Goal: Transaction & Acquisition: Purchase product/service

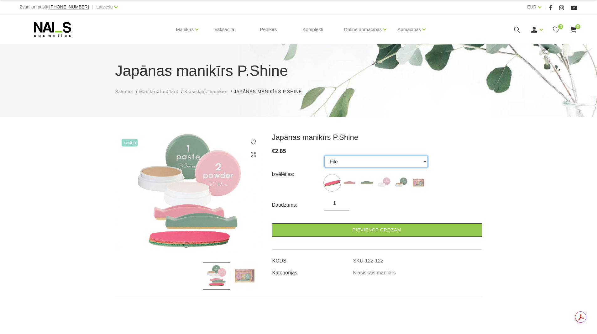
click at [424, 161] on select "File Pink Buffer Green Buffer Powder Paste "P-Shine" Nail Care Kit" at bounding box center [375, 161] width 103 height 12
click at [324, 155] on select "File Pink Buffer Green Buffer Powder Paste "P-Shine" Nail Care Kit" at bounding box center [375, 161] width 103 height 12
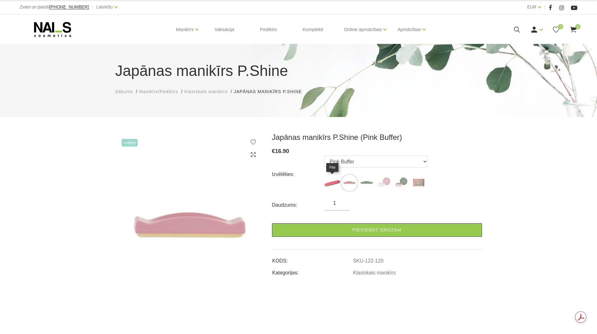
click at [334, 182] on img at bounding box center [332, 183] width 16 height 16
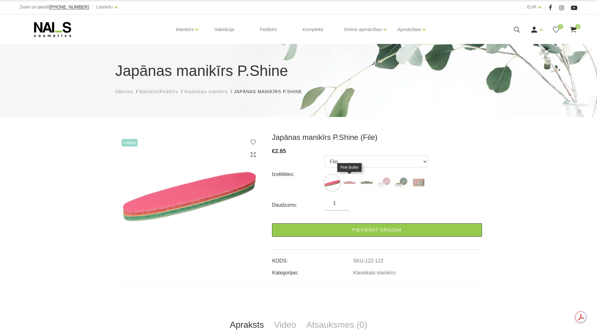
drag, startPoint x: 345, startPoint y: 182, endPoint x: 350, endPoint y: 182, distance: 4.4
click at [346, 182] on img at bounding box center [349, 183] width 16 height 16
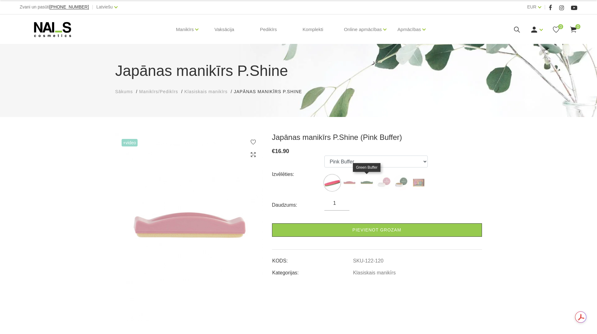
click at [367, 182] on img at bounding box center [367, 183] width 16 height 16
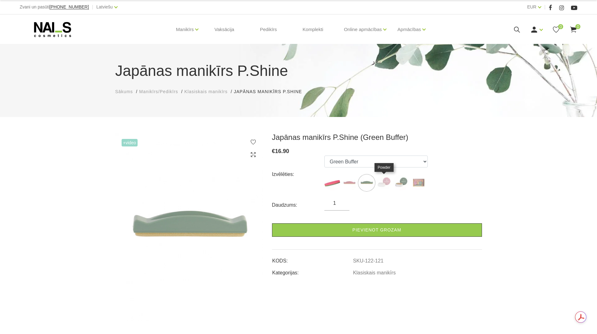
click at [383, 182] on img at bounding box center [384, 183] width 16 height 16
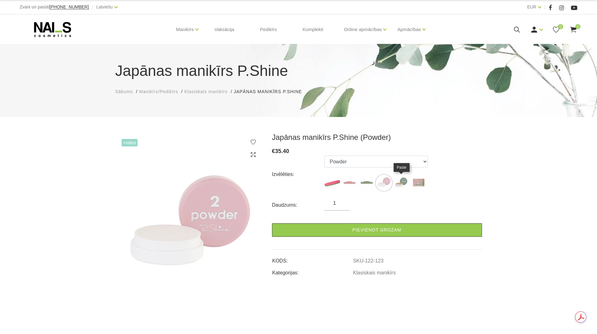
click at [403, 181] on img at bounding box center [401, 183] width 16 height 16
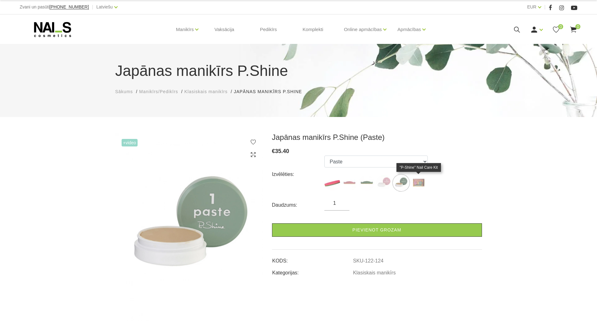
click at [420, 185] on img at bounding box center [418, 183] width 16 height 16
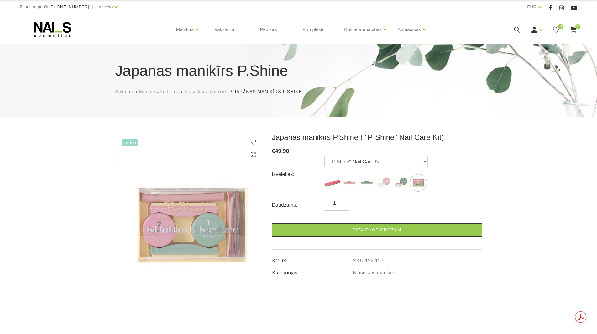
click at [171, 229] on img at bounding box center [188, 227] width 147 height 188
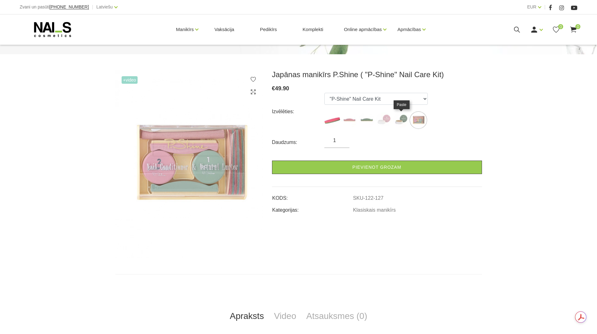
click at [400, 122] on img at bounding box center [401, 120] width 16 height 16
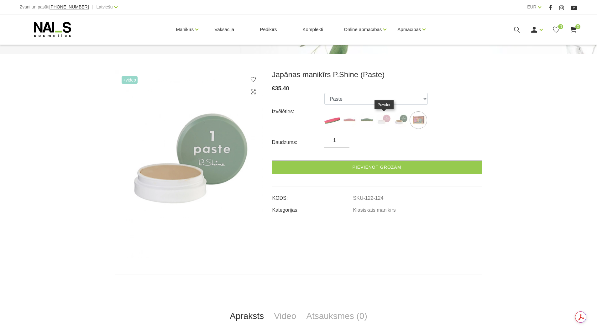
click at [382, 120] on img at bounding box center [384, 120] width 16 height 16
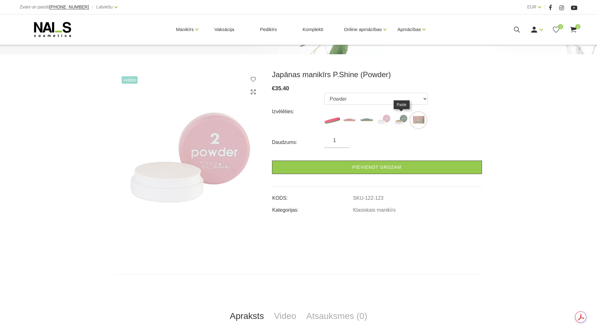
click at [401, 120] on img at bounding box center [401, 120] width 16 height 16
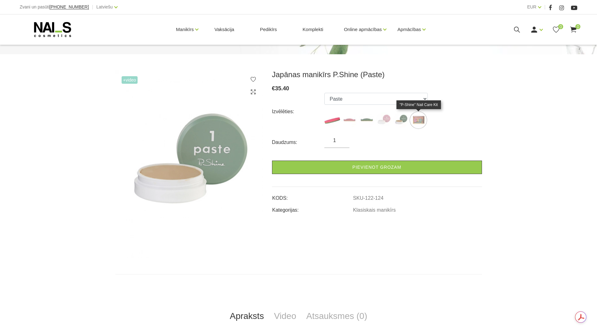
click at [423, 126] on img at bounding box center [418, 120] width 16 height 16
select select "127"
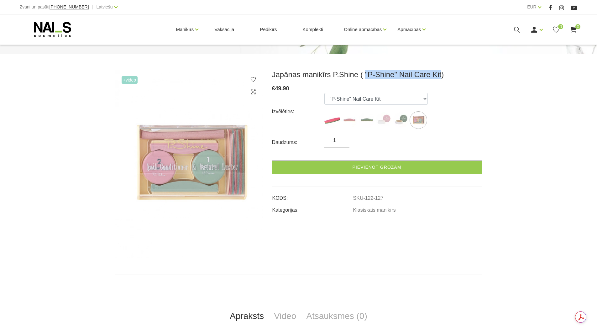
drag, startPoint x: 361, startPoint y: 74, endPoint x: 433, endPoint y: 74, distance: 72.7
click at [433, 74] on h3 "Japānas manikīrs P.Shine ( "P-Shine" Nail Care Kit)" at bounding box center [377, 74] width 210 height 9
copy h3 ""P-Shine" Nail Care Kit"
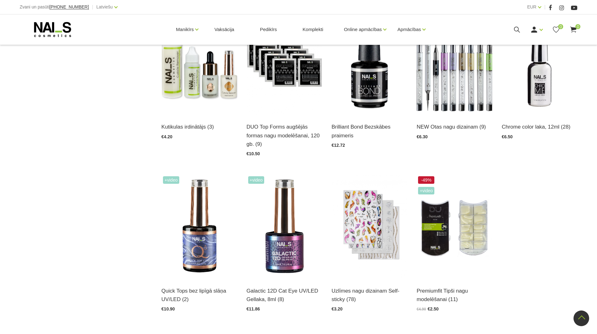
scroll to position [689, 0]
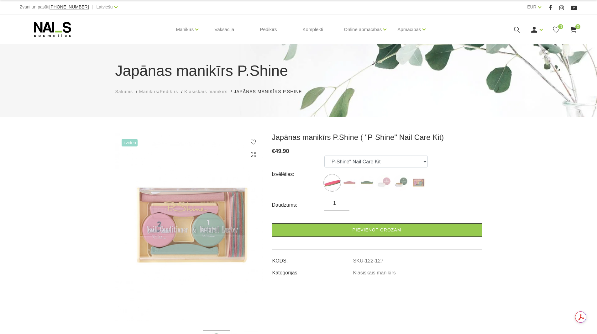
select select "127"
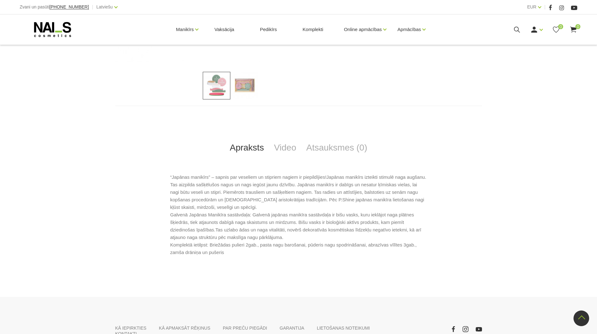
scroll to position [313, 0]
